Goal: Information Seeking & Learning: Learn about a topic

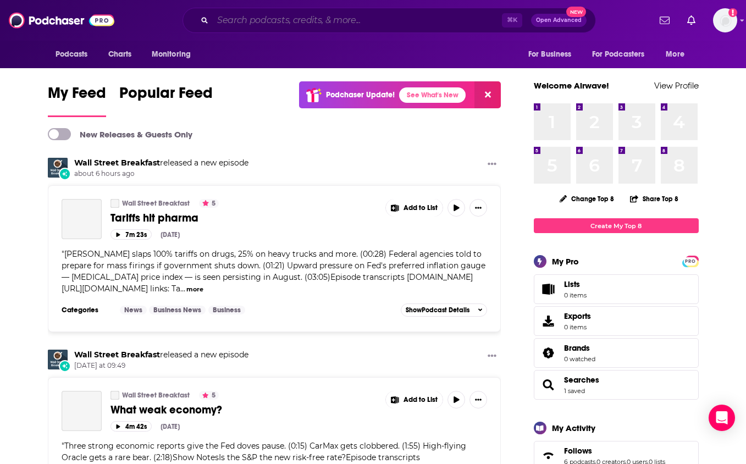
drag, startPoint x: 421, startPoint y: 18, endPoint x: 421, endPoint y: 13, distance: 5.5
click at [421, 18] on input "Search podcasts, credits, & more..." at bounding box center [357, 21] width 289 height 18
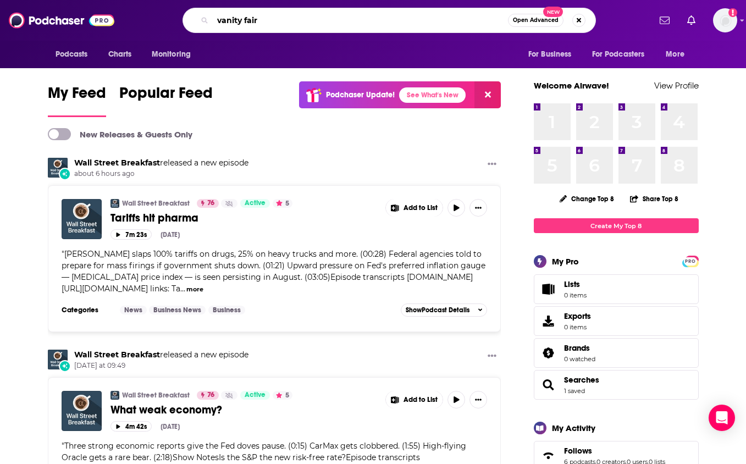
type input "vanity fair"
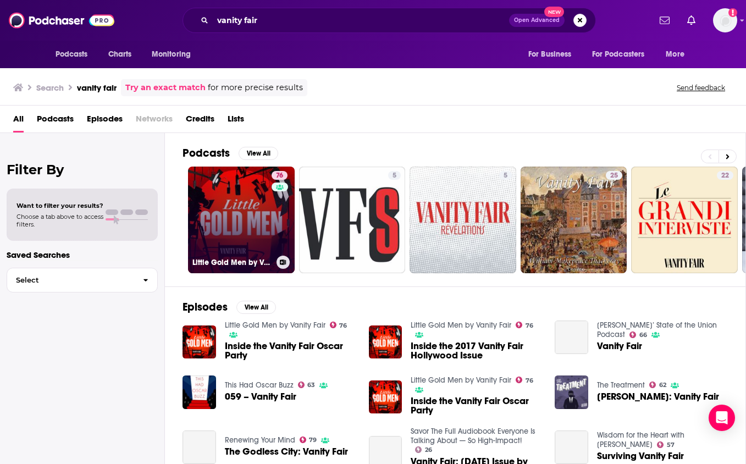
click at [264, 207] on link "76 Little Gold Men by Vanity Fair" at bounding box center [241, 219] width 107 height 107
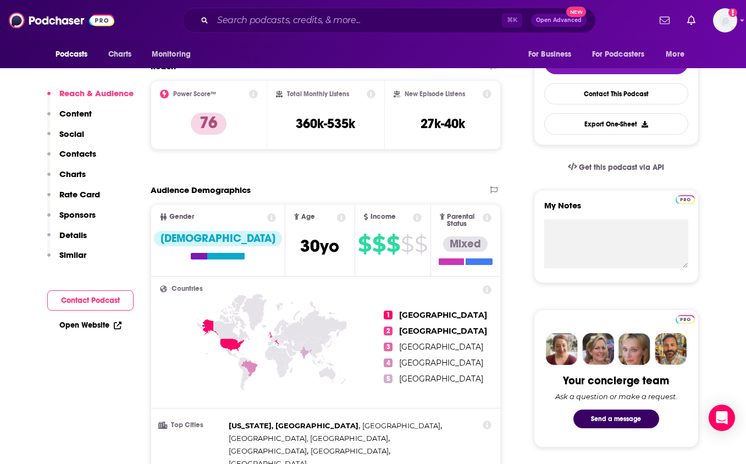
scroll to position [258, 0]
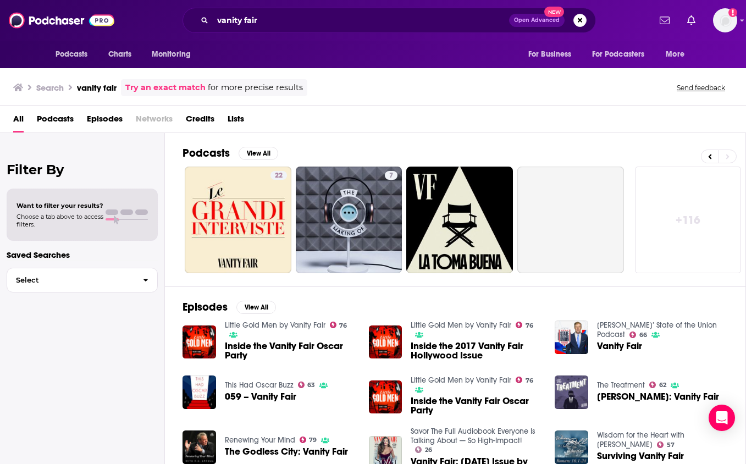
scroll to position [0, 446]
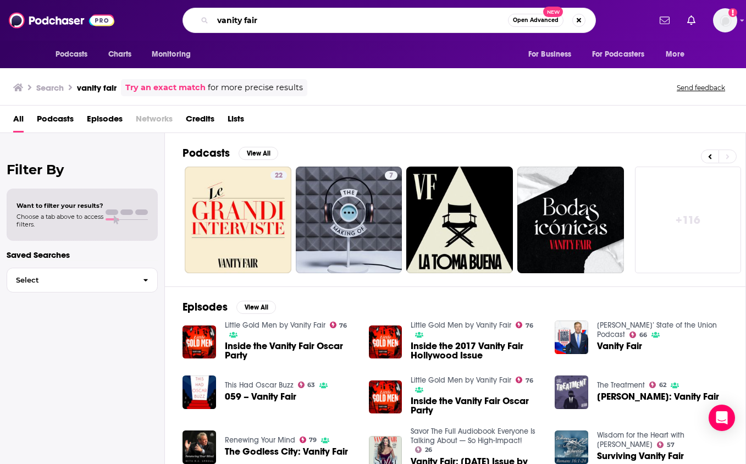
drag, startPoint x: 279, startPoint y: 25, endPoint x: 190, endPoint y: -13, distance: 97.5
click at [190, 0] on html "Podcasts Charts Monitoring vanity fair Open Advanced New For Business For Podca…" at bounding box center [373, 232] width 746 height 464
type input "conde nast"
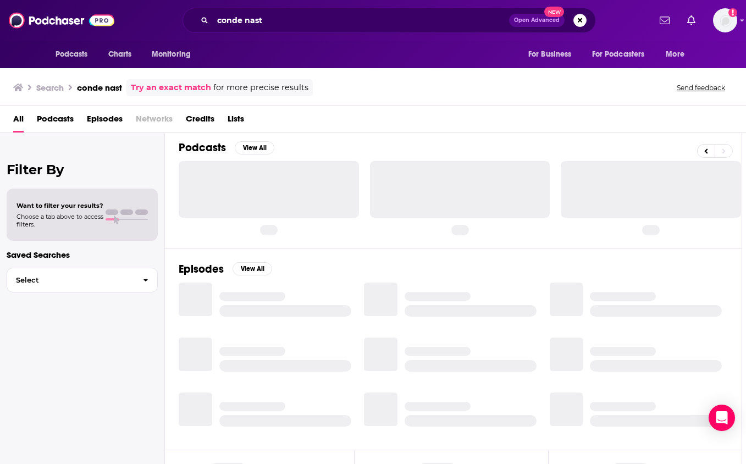
scroll to position [5, 0]
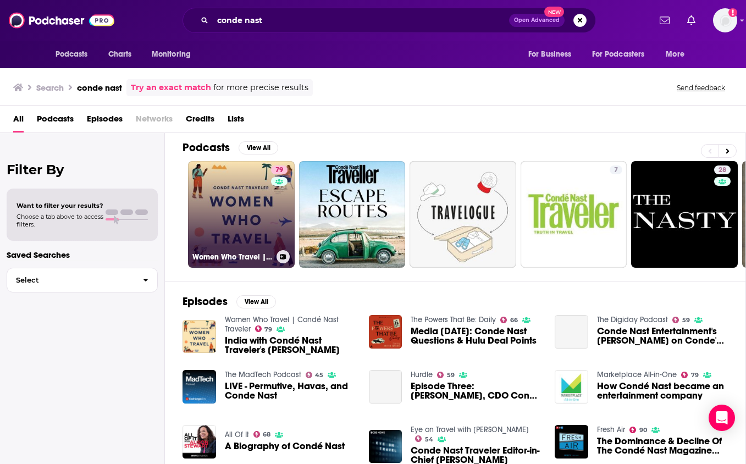
click at [292, 215] on link "79 Women Who Travel | Condé Nast Traveler" at bounding box center [241, 214] width 107 height 107
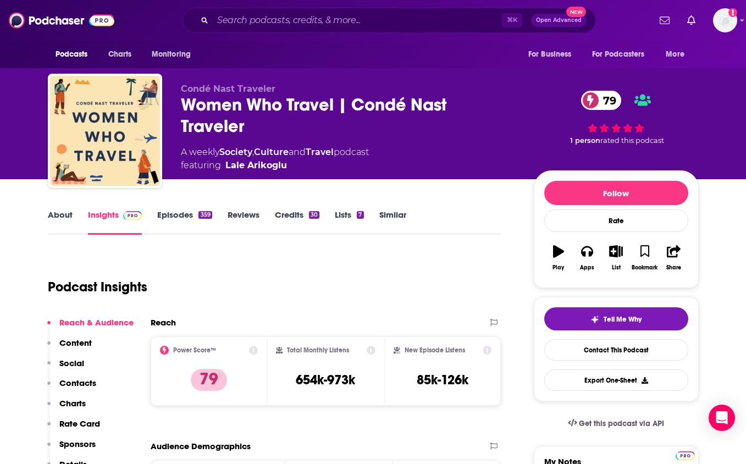
scroll to position [15, 0]
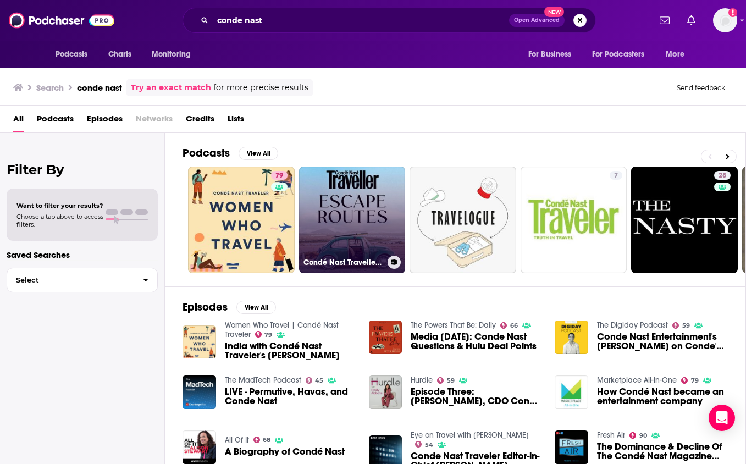
click at [368, 227] on link "Condé Nast Traveller Podcast" at bounding box center [352, 219] width 107 height 107
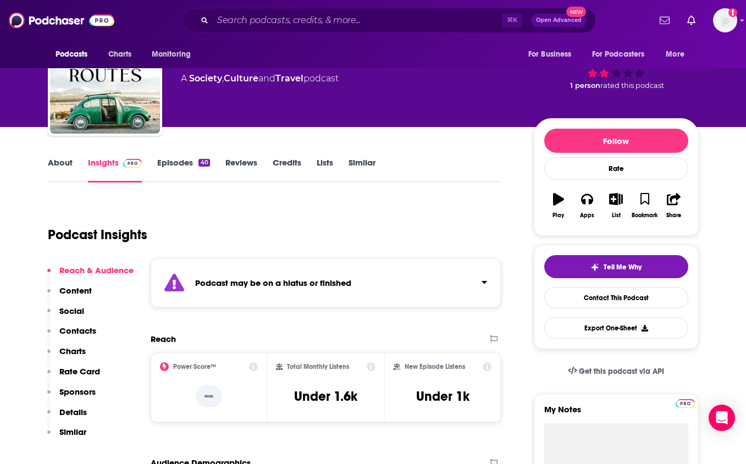
scroll to position [53, 0]
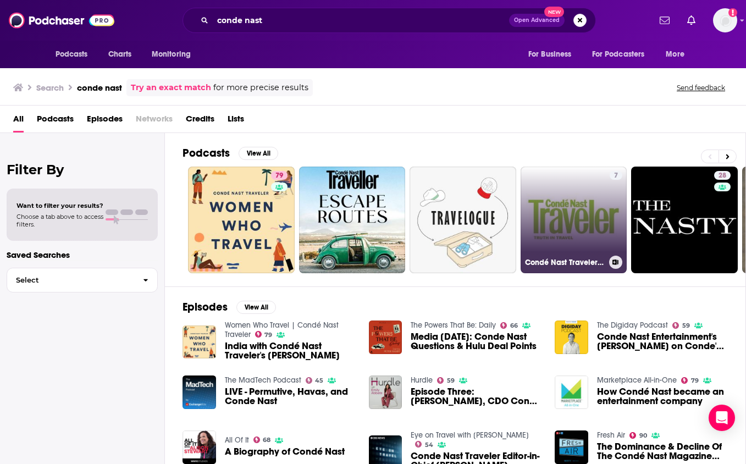
click at [570, 237] on link "7 Condé Nast Traveler Podcast" at bounding box center [573, 219] width 107 height 107
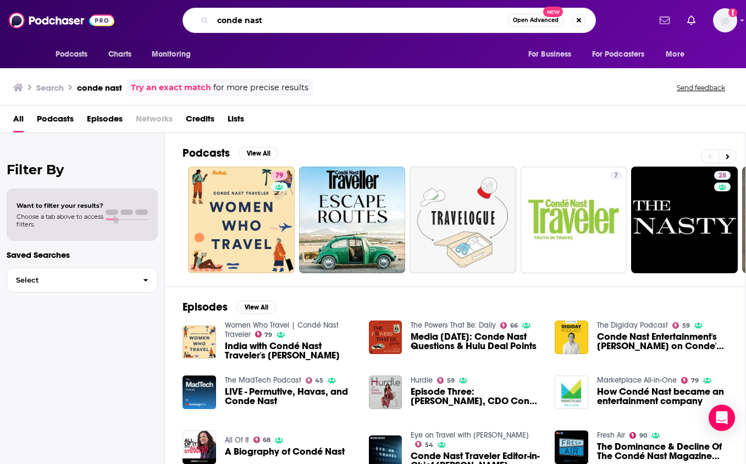
click at [446, 21] on input "conde nast" at bounding box center [360, 21] width 295 height 18
drag, startPoint x: 446, startPoint y: 21, endPoint x: 354, endPoint y: -31, distance: 105.8
click at [354, 0] on html "Podcasts Charts Monitoring conde nast Open Advanced New For Business For Podcas…" at bounding box center [373, 232] width 746 height 464
type input "vogue stories"
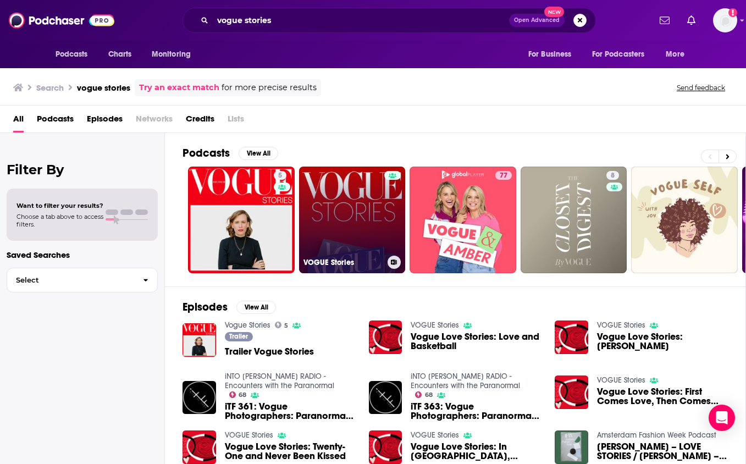
click at [387, 234] on div at bounding box center [392, 213] width 16 height 85
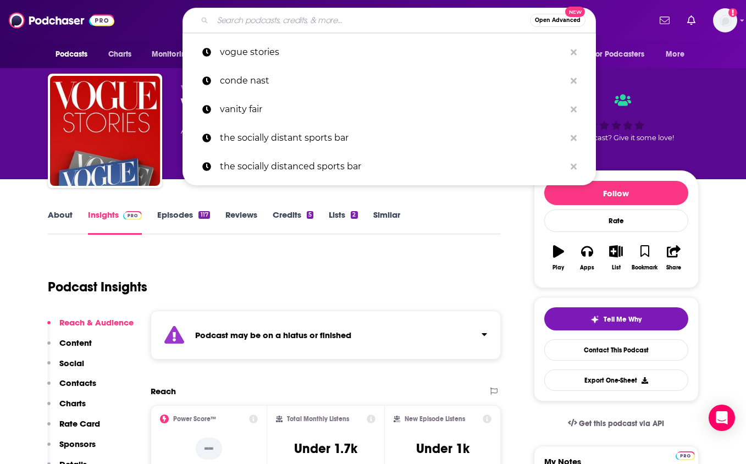
click at [372, 27] on input "Search podcasts, credits, & more..." at bounding box center [371, 21] width 317 height 18
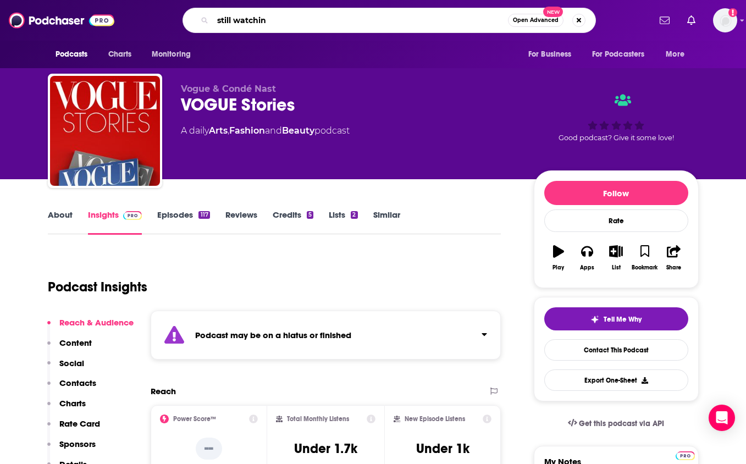
type input "still watching"
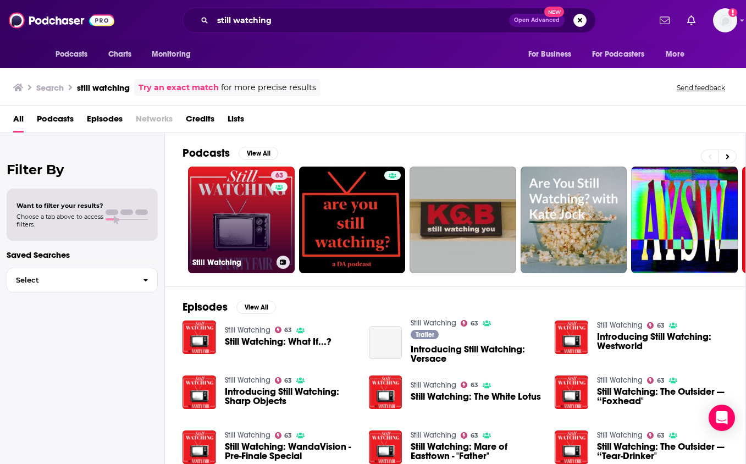
click at [262, 214] on link "63 Still Watching" at bounding box center [241, 219] width 107 height 107
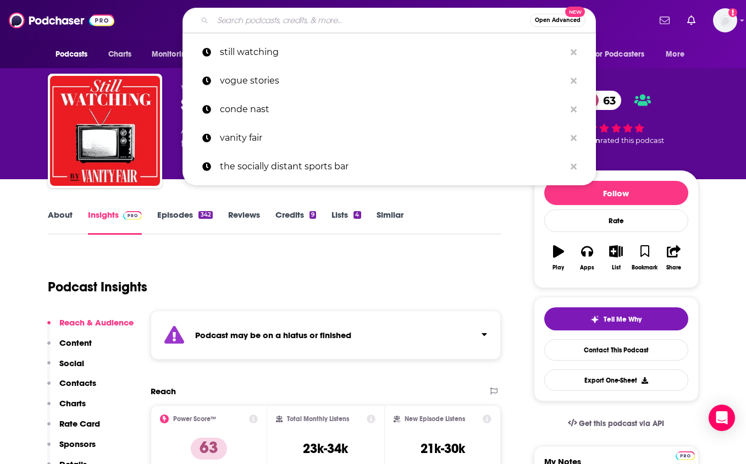
click at [400, 23] on input "Search podcasts, credits, & more..." at bounding box center [371, 21] width 317 height 18
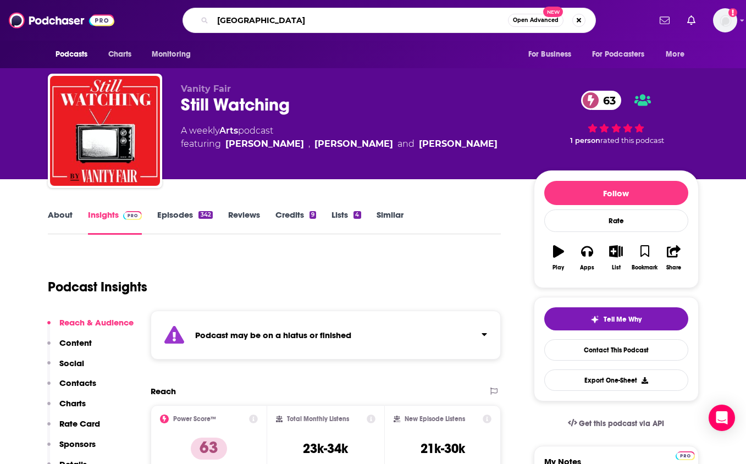
type input "new yorker"
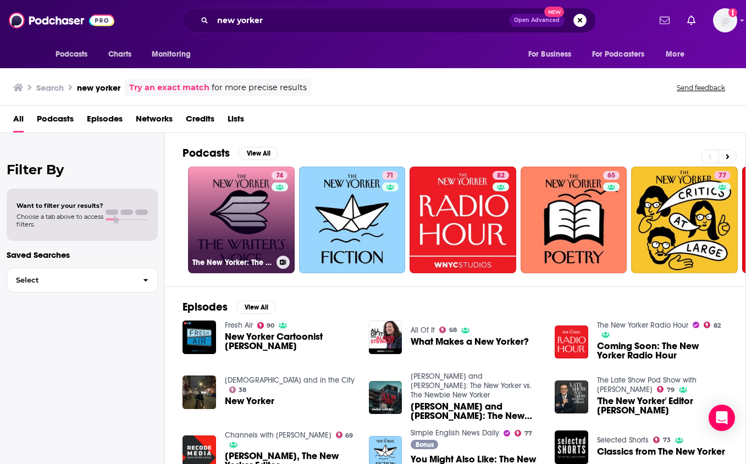
click at [270, 218] on link "74 The New Yorker: The Writer's Voice - New Fiction from The New Yorker" at bounding box center [241, 219] width 107 height 107
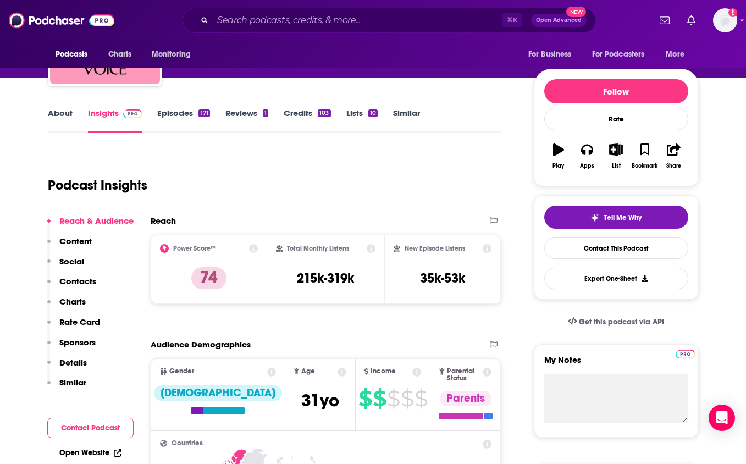
scroll to position [109, 0]
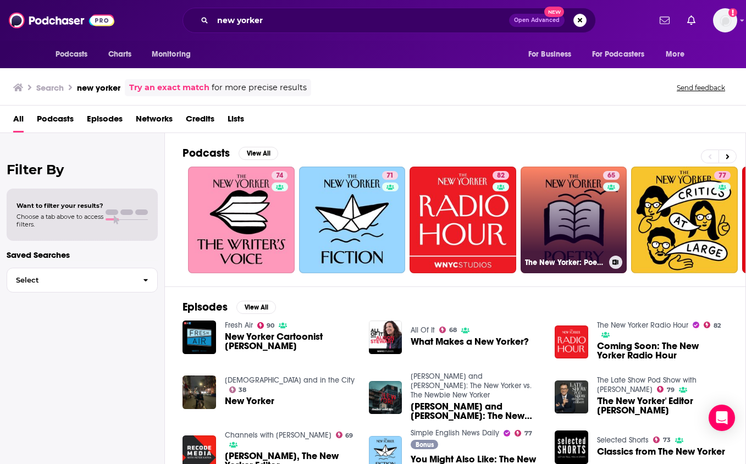
click at [567, 221] on link "65 The New Yorker: Poetry" at bounding box center [573, 219] width 107 height 107
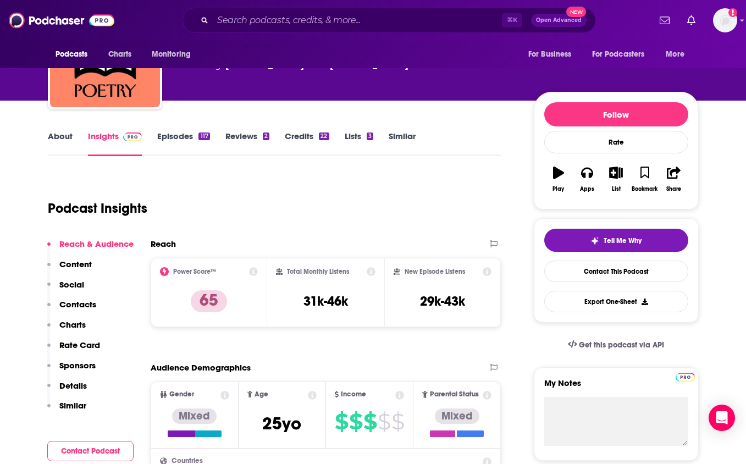
scroll to position [80, 0]
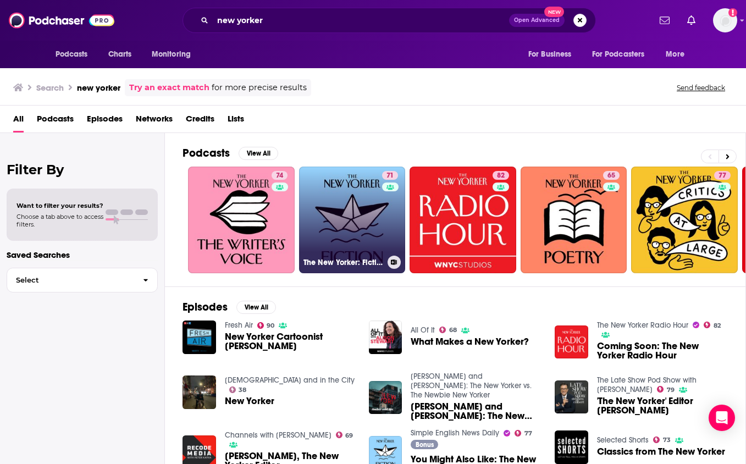
click at [337, 215] on link "71 The New Yorker: Fiction" at bounding box center [352, 219] width 107 height 107
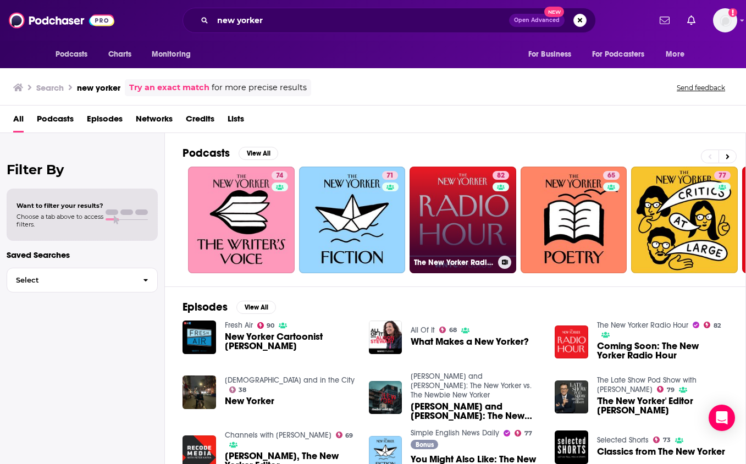
click at [449, 209] on link "82 The New Yorker Radio Hour" at bounding box center [462, 219] width 107 height 107
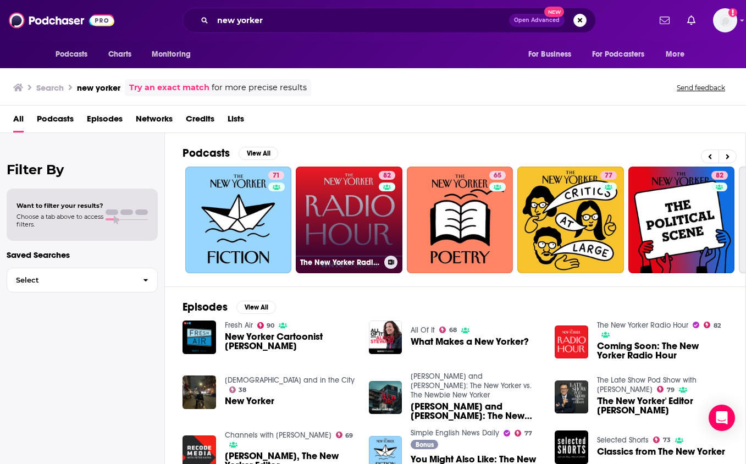
scroll to position [0, 173]
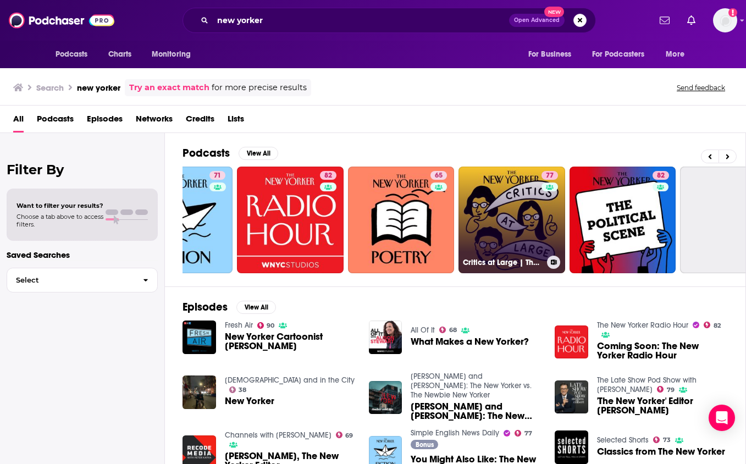
click at [491, 195] on link "77 Critics at Large | The New Yorker" at bounding box center [511, 219] width 107 height 107
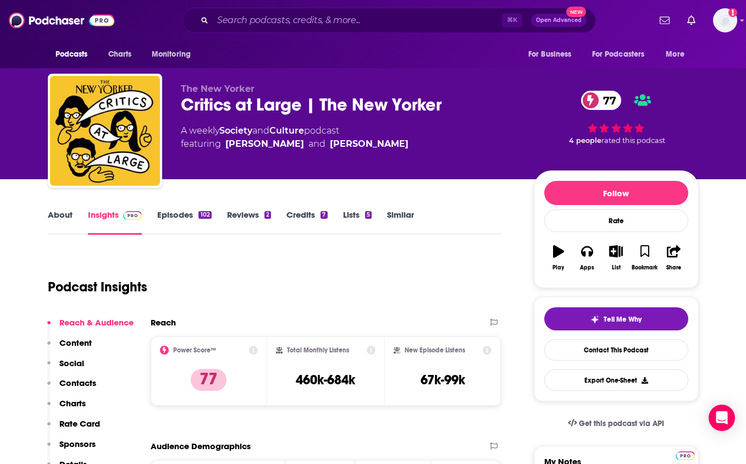
scroll to position [26, 0]
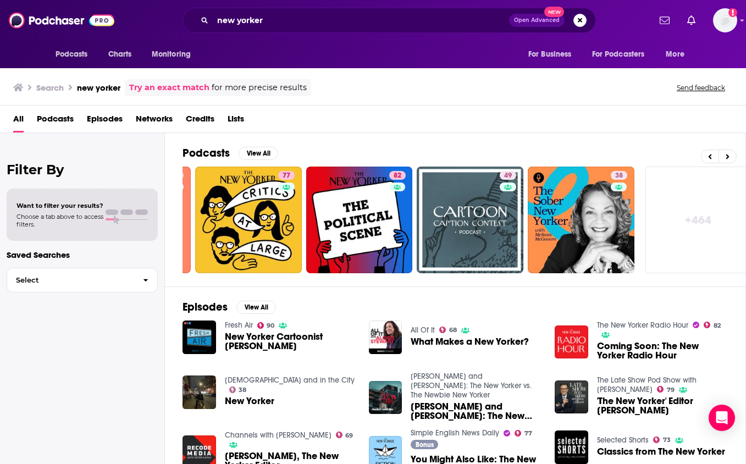
scroll to position [0, 436]
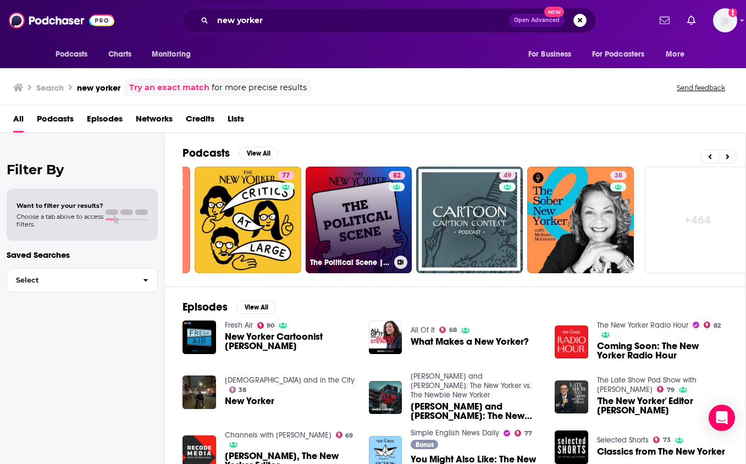
click at [363, 235] on link "82 The Political Scene | The New Yorker" at bounding box center [359, 219] width 107 height 107
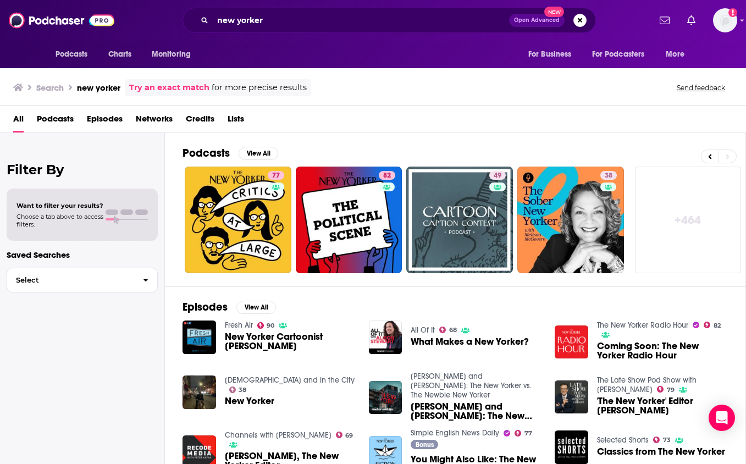
scroll to position [0, 446]
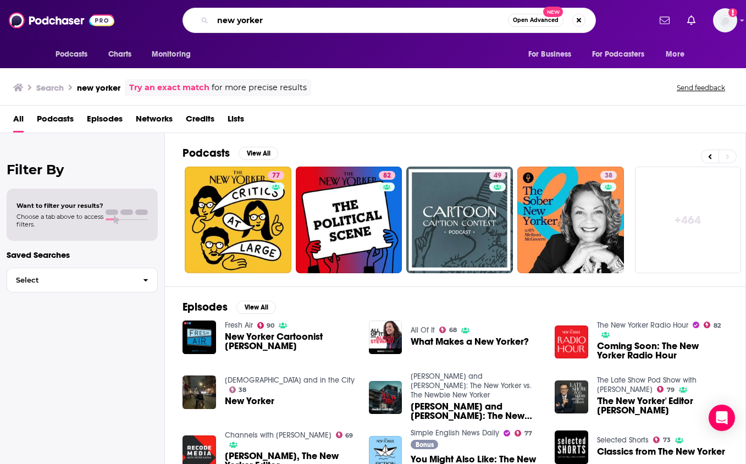
drag, startPoint x: 313, startPoint y: 27, endPoint x: 249, endPoint y: 2, distance: 67.9
click at [249, 2] on div "Podcasts Charts Monitoring new yorker Open Advanced New For Business For Podcas…" at bounding box center [373, 20] width 746 height 41
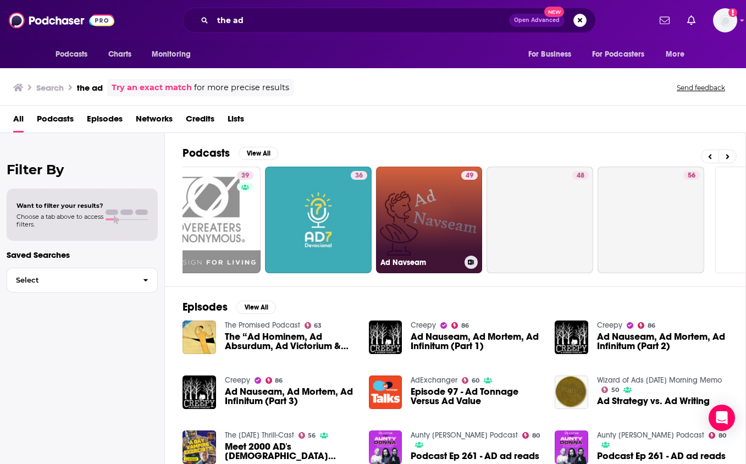
scroll to position [0, 373]
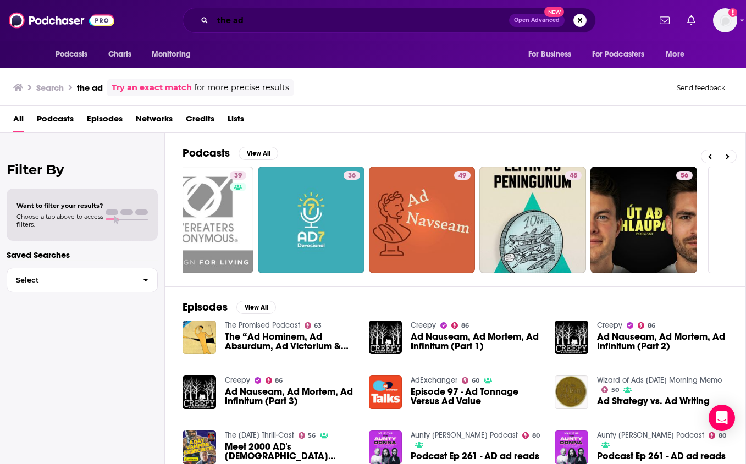
click at [256, 17] on input "the ad" at bounding box center [361, 21] width 296 height 18
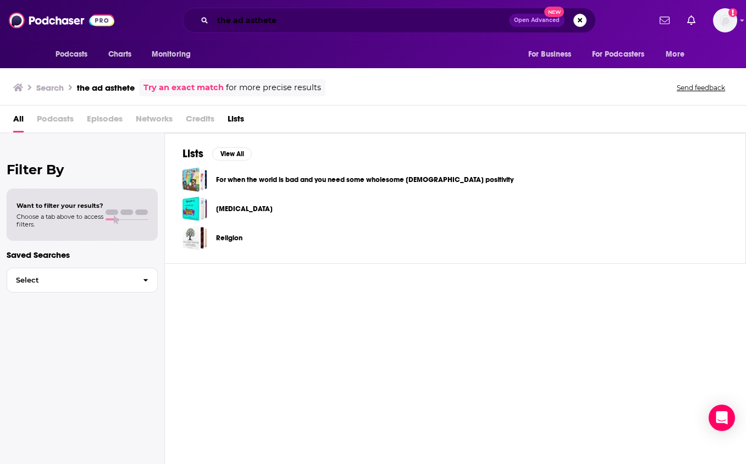
click at [251, 23] on input "the ad asthete" at bounding box center [361, 21] width 296 height 18
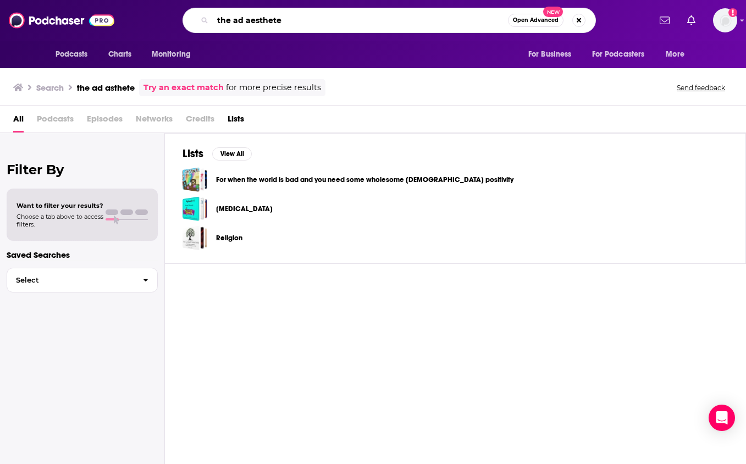
type input "the ad aesthete"
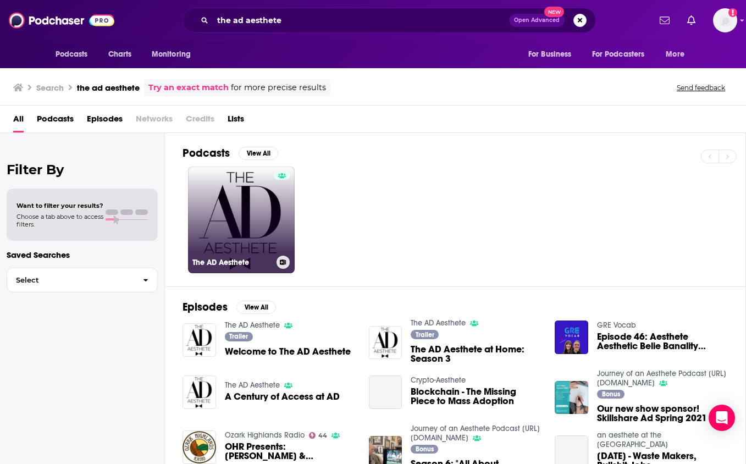
click at [249, 234] on link "The AD Aesthete" at bounding box center [241, 219] width 107 height 107
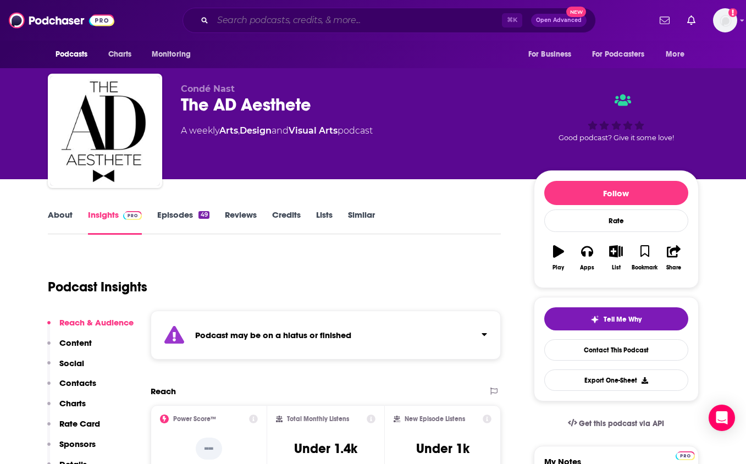
click at [392, 19] on input "Search podcasts, credits, & more..." at bounding box center [357, 21] width 289 height 18
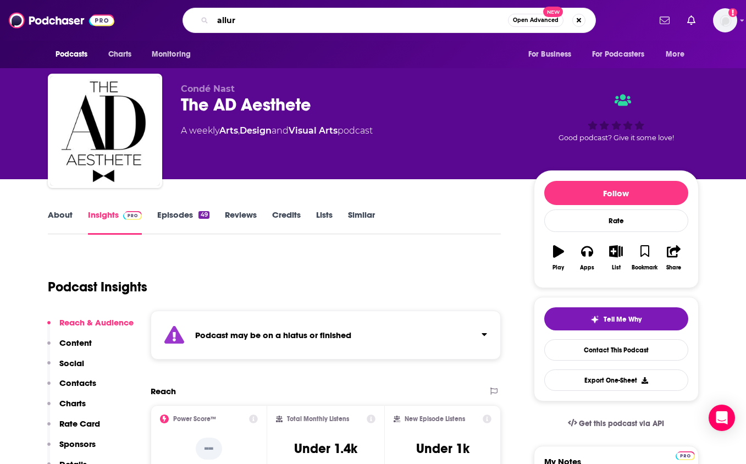
type input "allure"
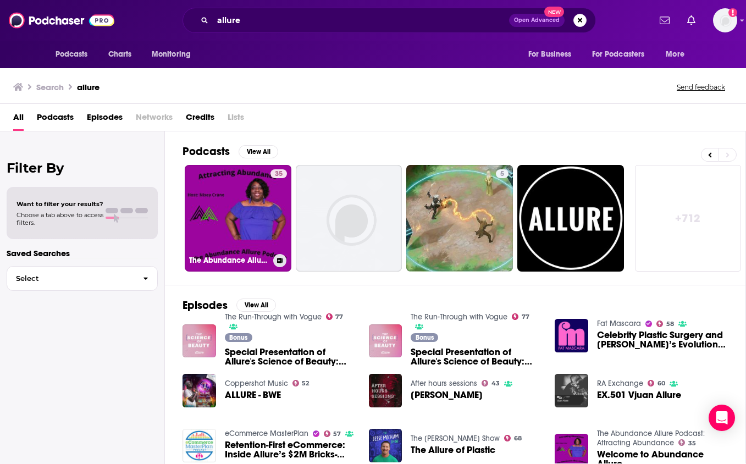
scroll to position [0, 446]
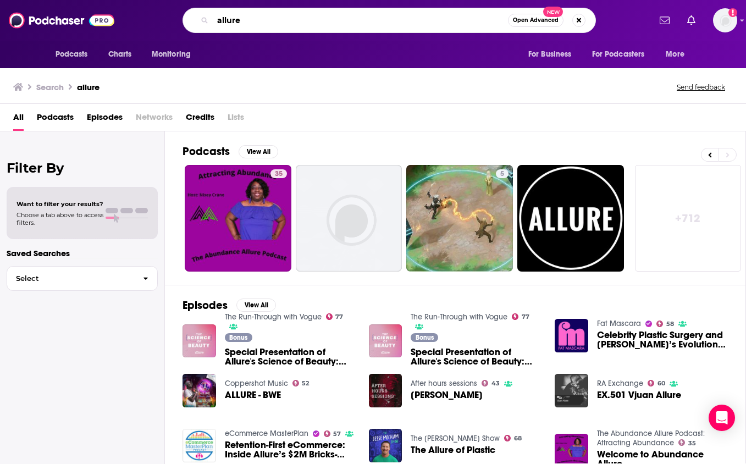
click at [217, 20] on input "allure" at bounding box center [360, 21] width 295 height 18
click at [317, 15] on input "the allure" at bounding box center [360, 21] width 295 height 18
click at [307, 28] on input "the allure" at bounding box center [360, 21] width 295 height 18
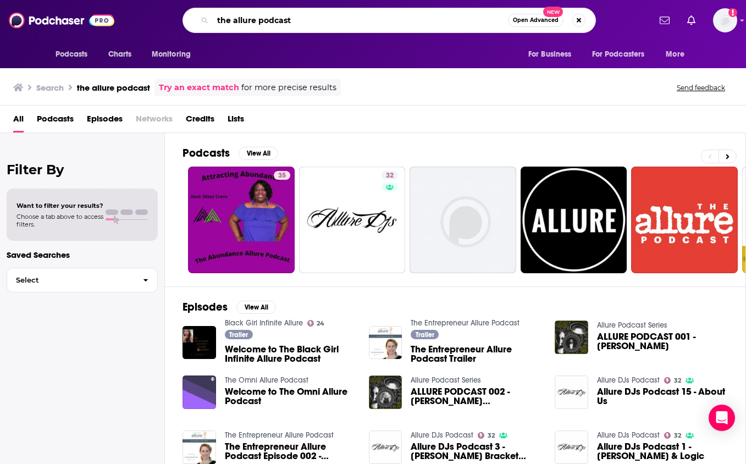
drag, startPoint x: 293, startPoint y: 20, endPoint x: 207, endPoint y: 3, distance: 88.0
click at [207, 3] on div "Podcasts Charts Monitoring the allure podcast Open Advanced New For Business Fo…" at bounding box center [373, 20] width 746 height 41
click at [219, 24] on input "[PERSON_NAME] sos" at bounding box center [360, 21] width 295 height 18
type input "dinner sos"
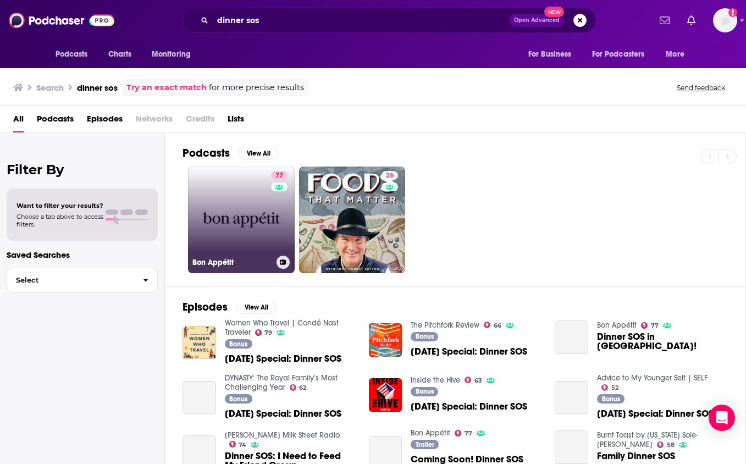
click at [256, 192] on link "77 Bon Appétit" at bounding box center [241, 219] width 107 height 107
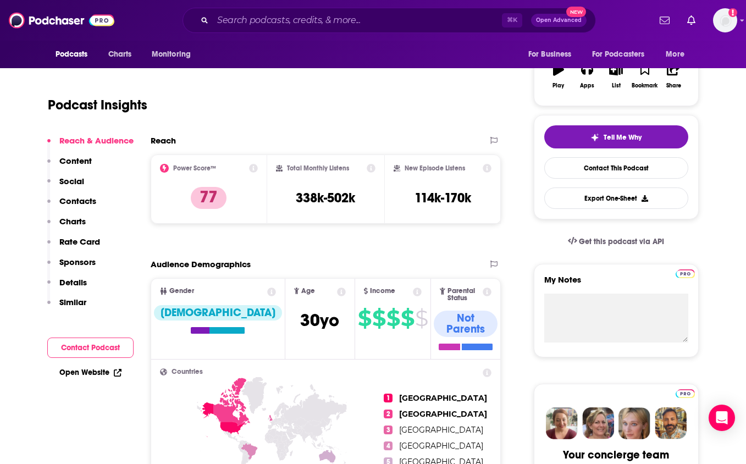
scroll to position [183, 0]
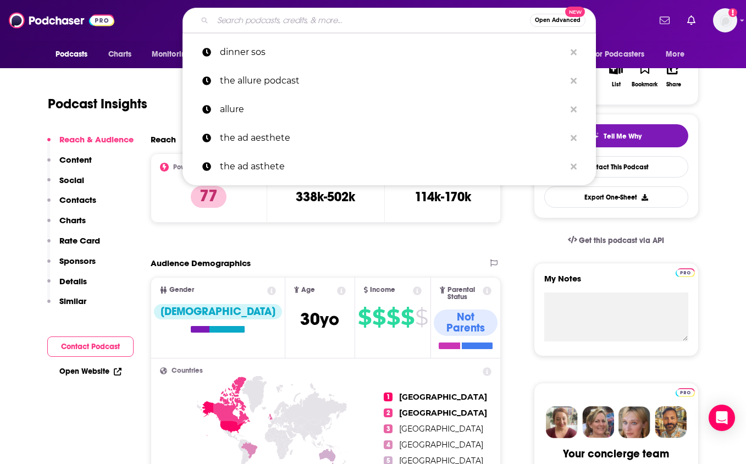
drag, startPoint x: 367, startPoint y: 22, endPoint x: 304, endPoint y: 7, distance: 64.4
click at [304, 7] on div "Podcasts Charts Monitoring Open Advanced New dinner sos the allure podcast allu…" at bounding box center [373, 20] width 746 height 41
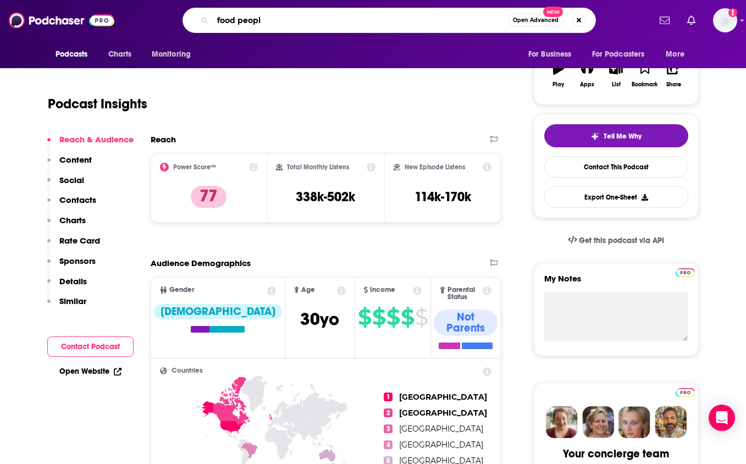
type input "food people"
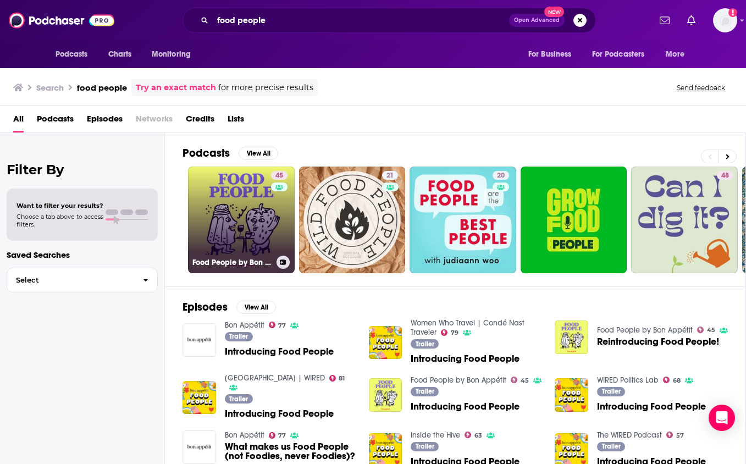
click at [251, 197] on link "45 Food People by Bon Appétit" at bounding box center [241, 219] width 107 height 107
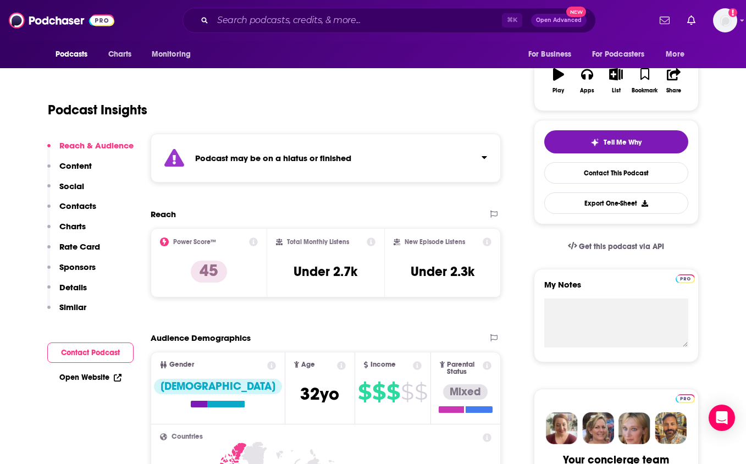
scroll to position [209, 0]
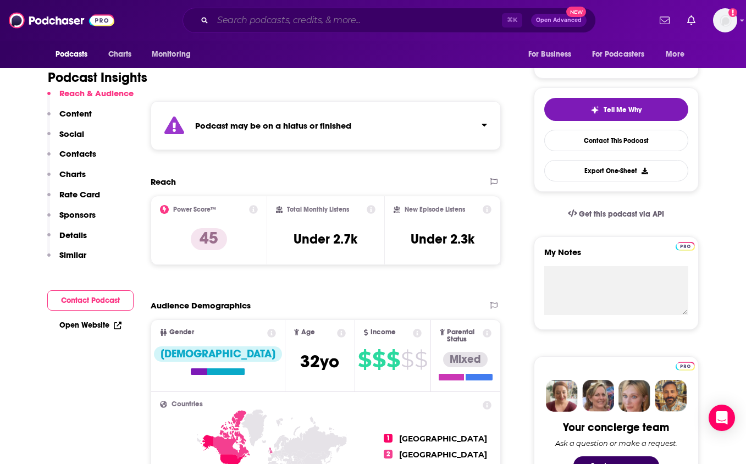
click at [308, 19] on input "Search podcasts, credits, & more..." at bounding box center [357, 21] width 289 height 18
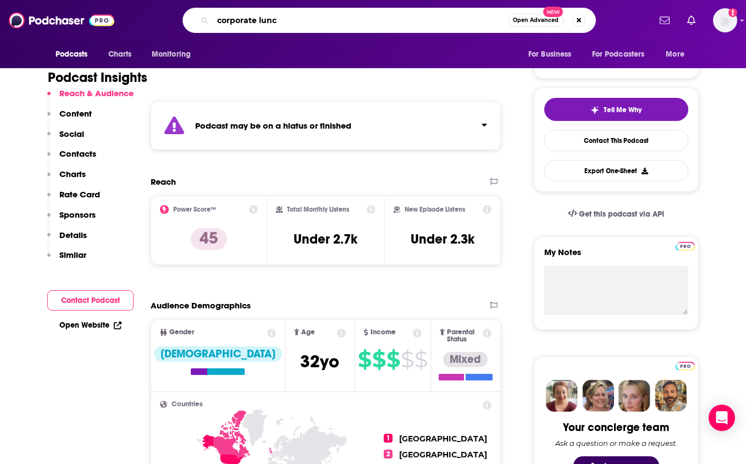
type input "corporate lunch"
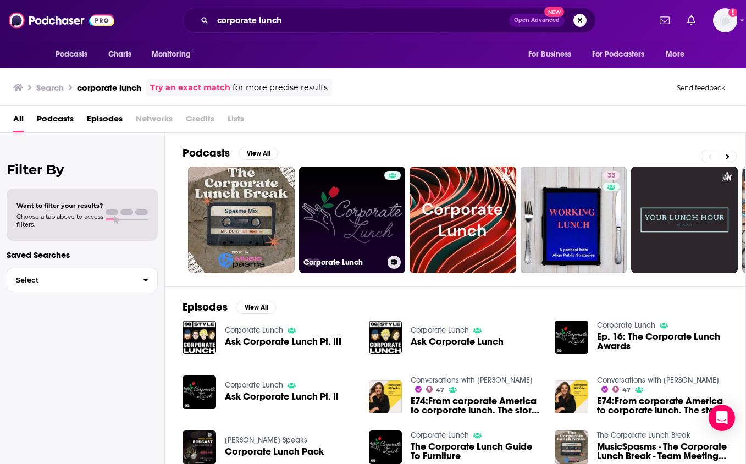
click at [370, 230] on link "Corporate Lunch" at bounding box center [352, 219] width 107 height 107
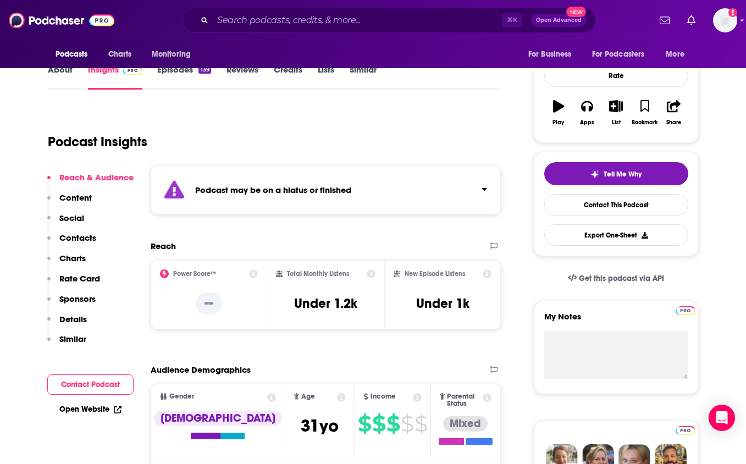
scroll to position [147, 0]
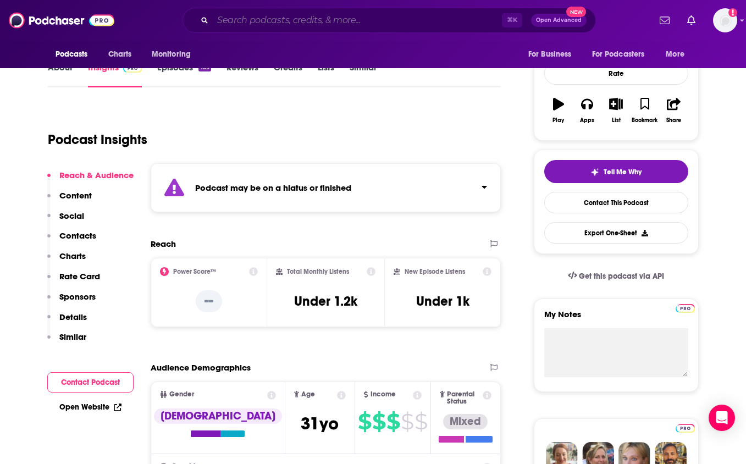
click at [249, 21] on input "Search podcasts, credits, & more..." at bounding box center [357, 21] width 289 height 18
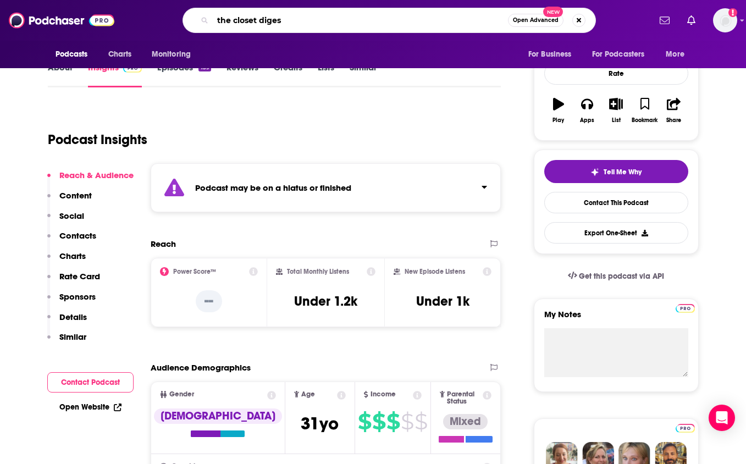
type input "the closet digest"
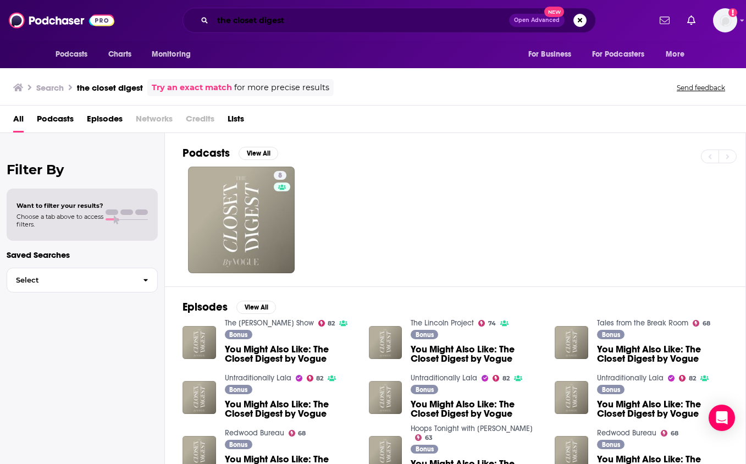
click at [407, 23] on input "the closet digest" at bounding box center [361, 21] width 296 height 18
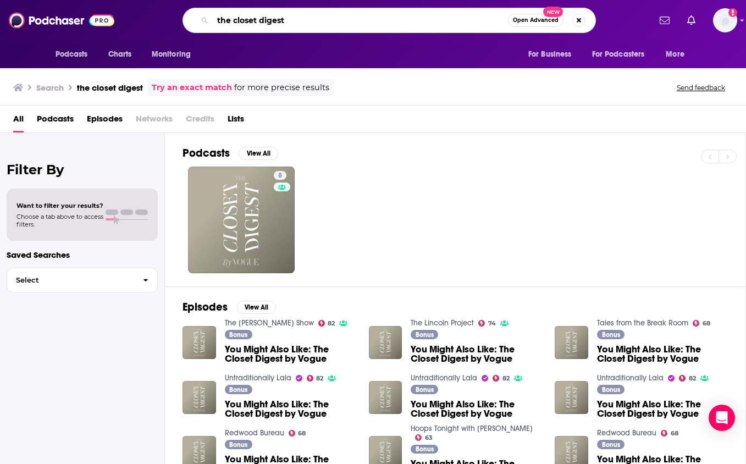
drag, startPoint x: 407, startPoint y: 23, endPoint x: 327, endPoint y: -5, distance: 84.5
click at [327, 0] on html "Podcasts Charts Monitoring the closet digest Open Advanced New For Business For…" at bounding box center [373, 232] width 746 height 464
type input "the science of beauty"
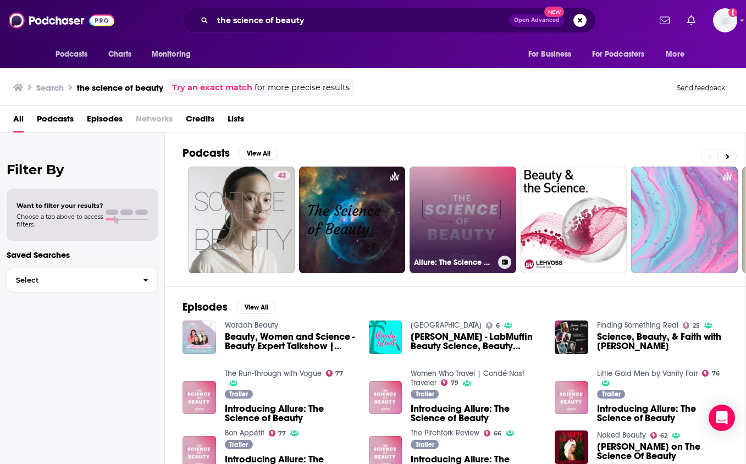
click at [473, 197] on link "Allure: The Science of Beauty" at bounding box center [462, 219] width 107 height 107
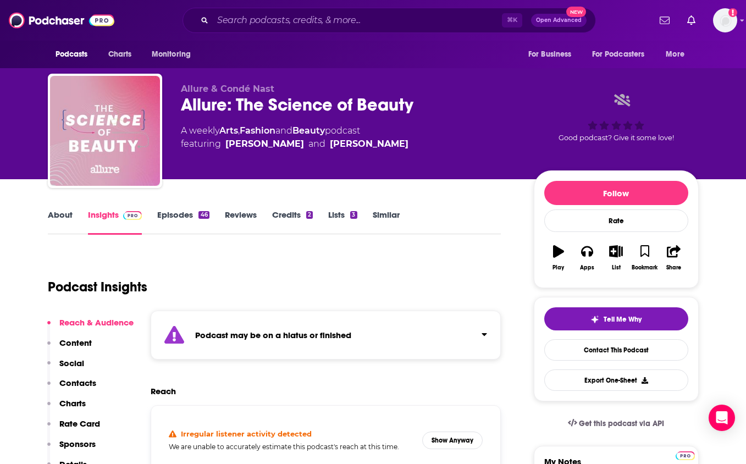
scroll to position [10, 0]
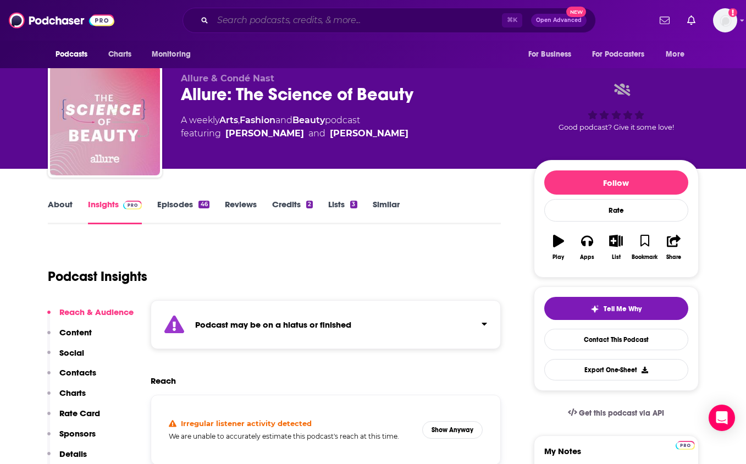
click at [365, 21] on input "Search podcasts, credits, & more..." at bounding box center [357, 21] width 289 height 18
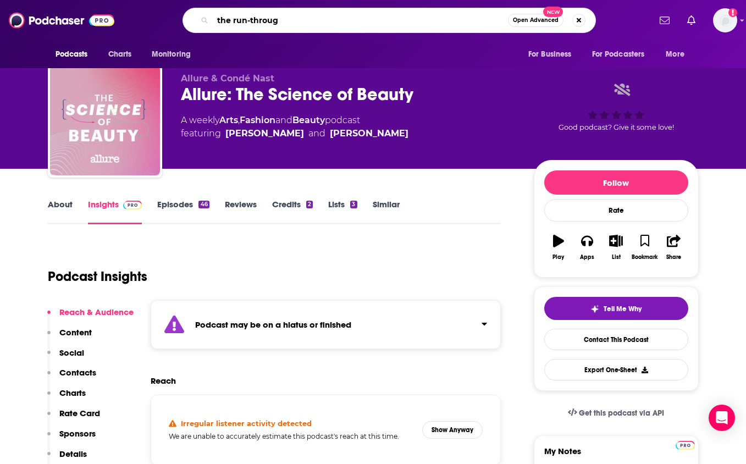
type input "the run-through"
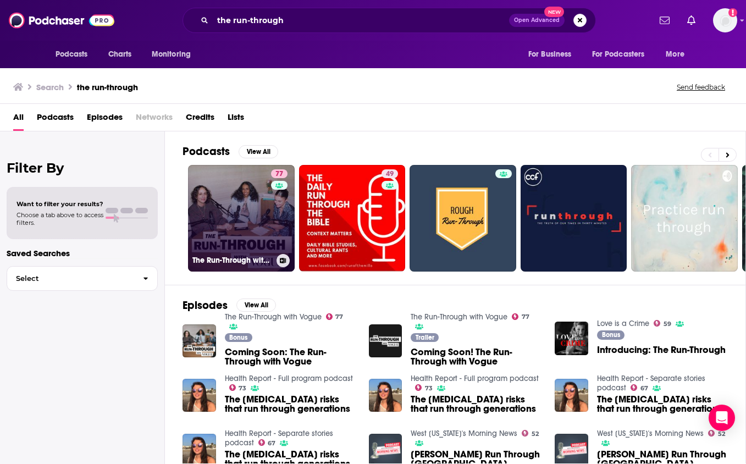
click at [235, 197] on link "77 The Run-Through with Vogue" at bounding box center [241, 218] width 107 height 107
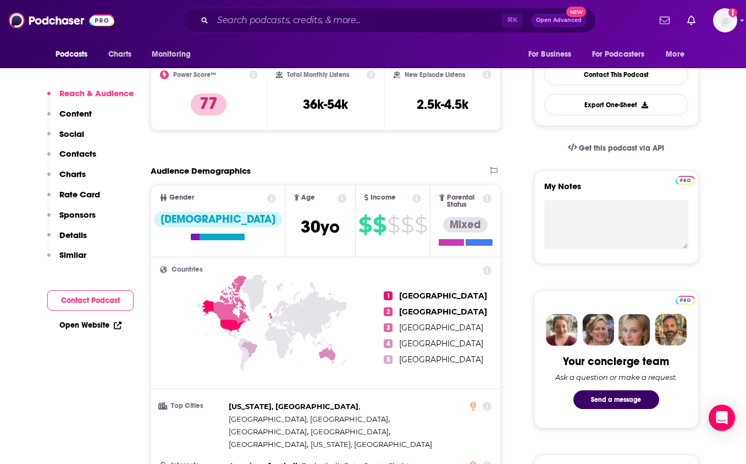
scroll to position [263, 0]
